Goal: Entertainment & Leisure: Consume media (video, audio)

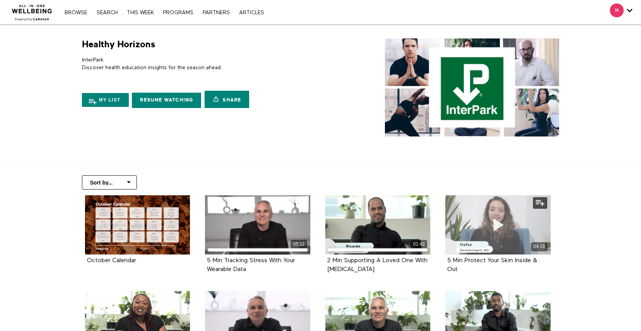
click at [495, 218] on icon at bounding box center [497, 224] width 23 height 13
